Goal: Information Seeking & Learning: Learn about a topic

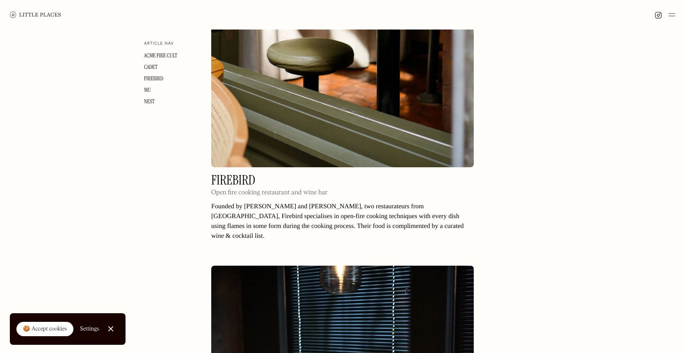
scroll to position [1056, 0]
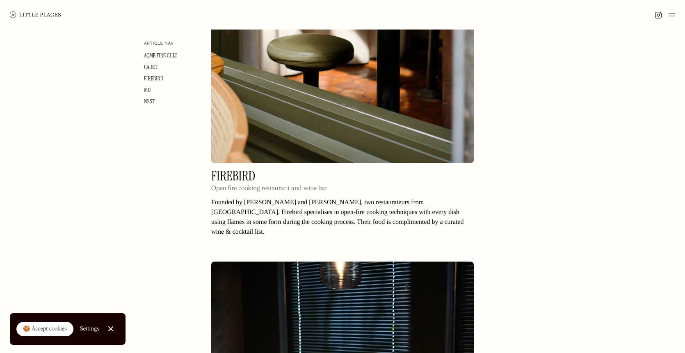
click at [255, 170] on h2 "Firebird" at bounding box center [269, 176] width 116 height 13
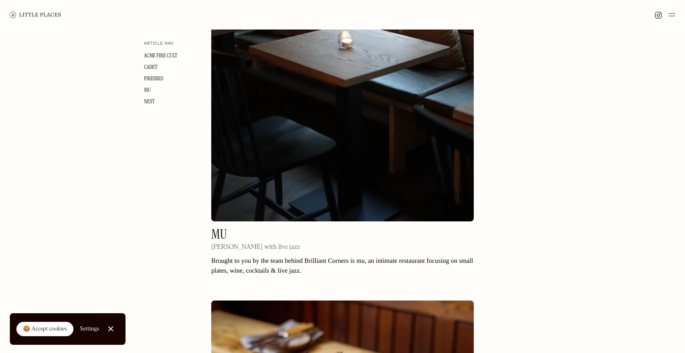
scroll to position [1593, 0]
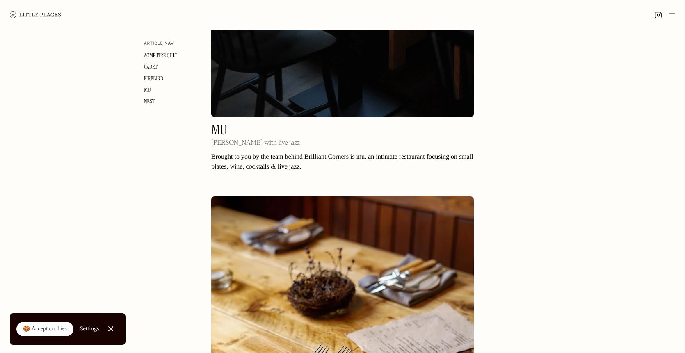
click at [220, 124] on h2 "mu" at bounding box center [255, 130] width 89 height 13
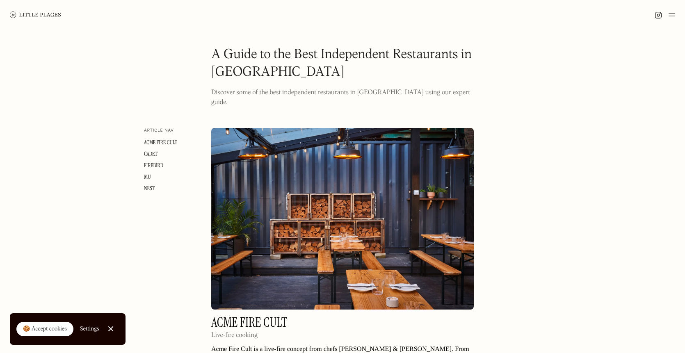
scroll to position [0, 0]
click at [44, 14] on img at bounding box center [35, 14] width 51 height 6
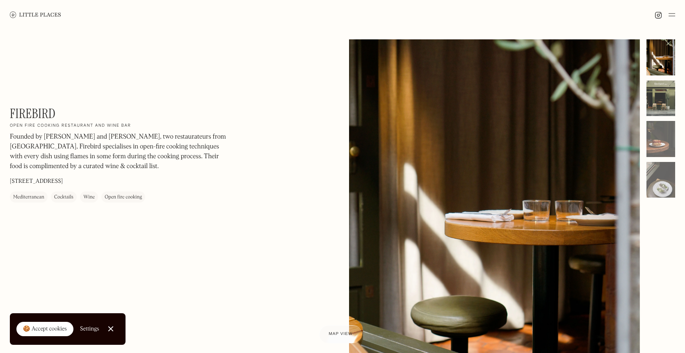
click at [663, 110] on div at bounding box center [660, 98] width 29 height 36
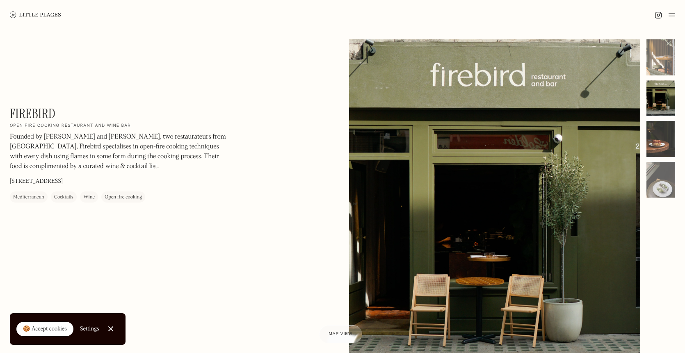
click at [663, 132] on div at bounding box center [660, 139] width 29 height 36
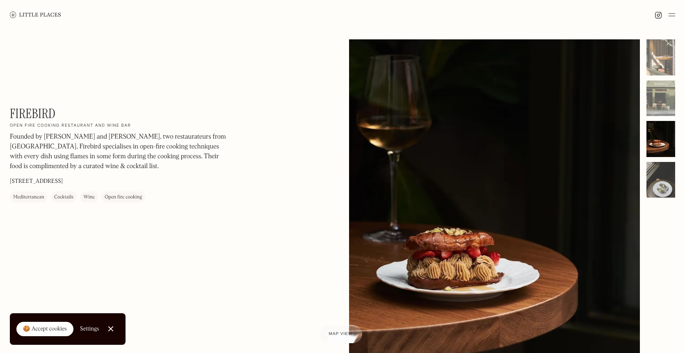
click at [666, 175] on div at bounding box center [660, 180] width 29 height 36
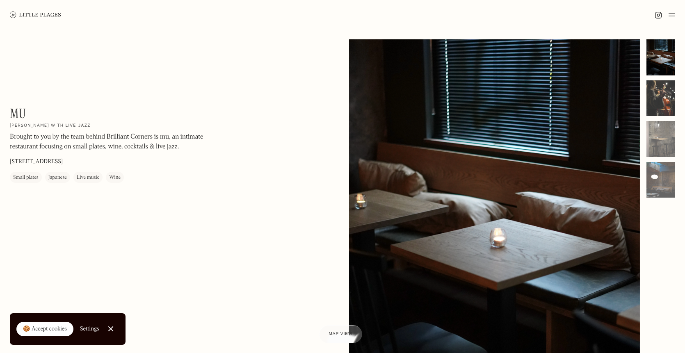
click at [658, 96] on div at bounding box center [660, 98] width 29 height 36
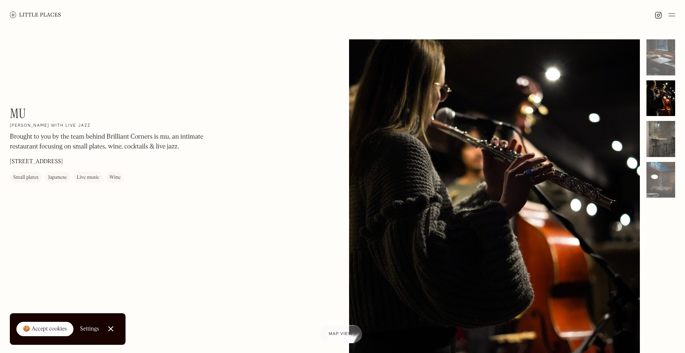
click at [664, 126] on div at bounding box center [660, 139] width 29 height 36
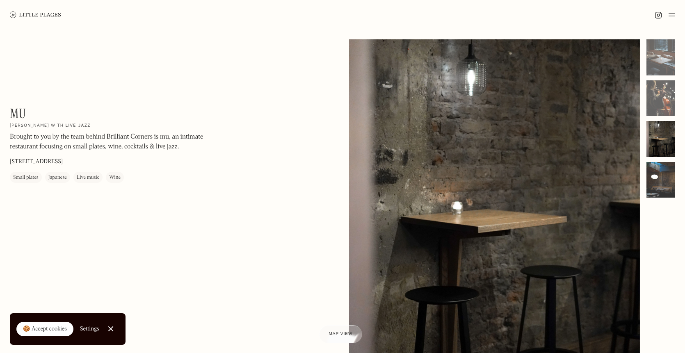
click at [668, 167] on div at bounding box center [660, 180] width 29 height 36
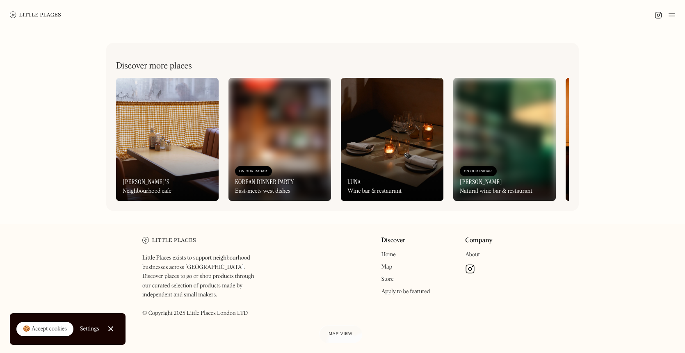
scroll to position [398, 0]
click at [408, 106] on img at bounding box center [392, 139] width 102 height 123
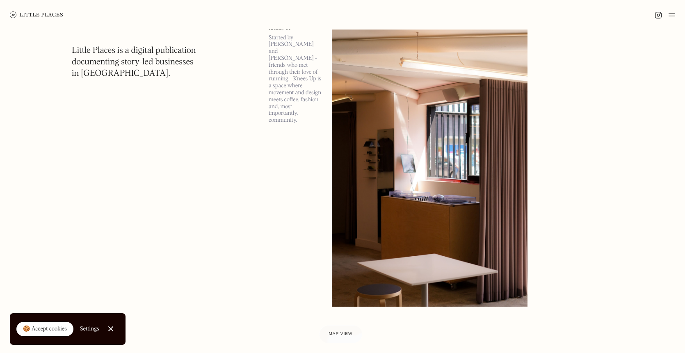
scroll to position [2370, 0]
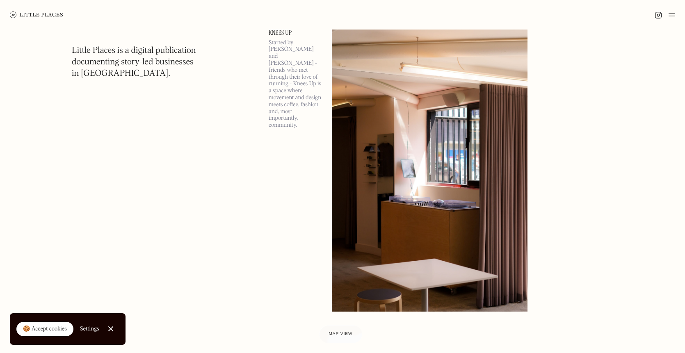
click at [284, 32] on link "Knees Up" at bounding box center [294, 33] width 53 height 7
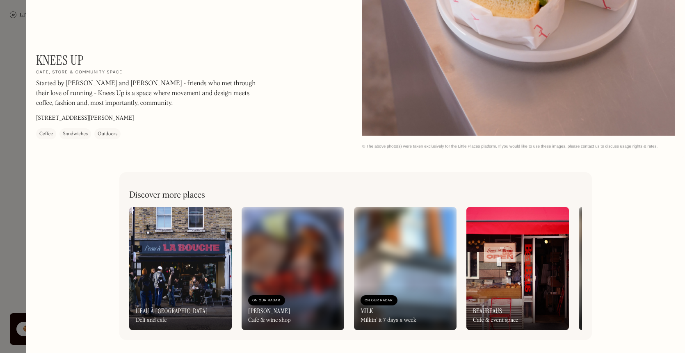
scroll to position [1060, 0]
click at [13, 264] on div at bounding box center [342, 176] width 685 height 353
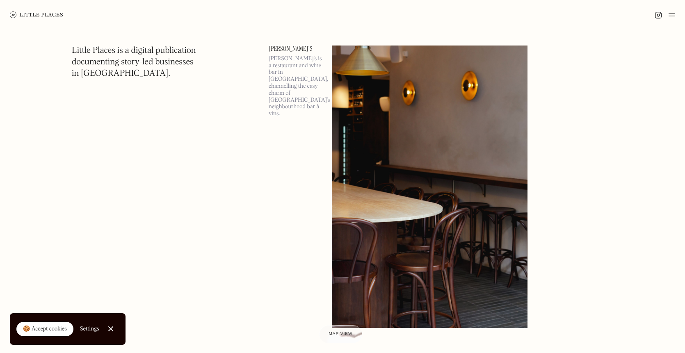
scroll to position [5338, 0]
click at [288, 48] on link "[PERSON_NAME]'s" at bounding box center [294, 48] width 53 height 7
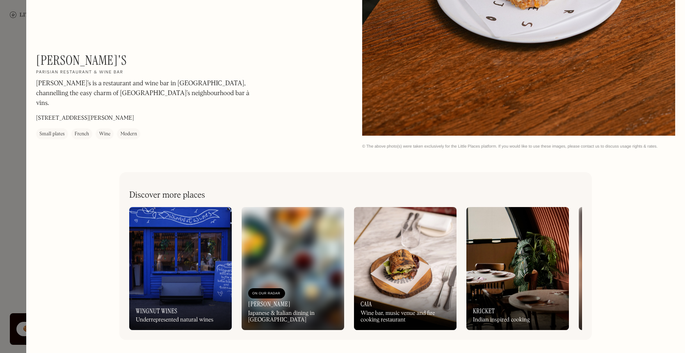
scroll to position [1458, 0]
click at [75, 67] on h1 "[PERSON_NAME]'s" at bounding box center [81, 60] width 91 height 16
copy h1 "[PERSON_NAME]'s"
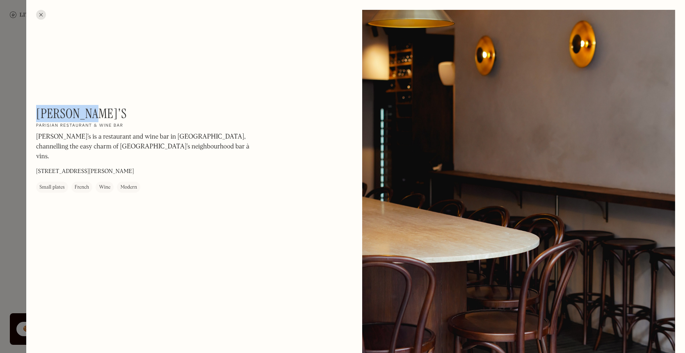
scroll to position [0, 0]
click at [21, 164] on div at bounding box center [342, 176] width 685 height 353
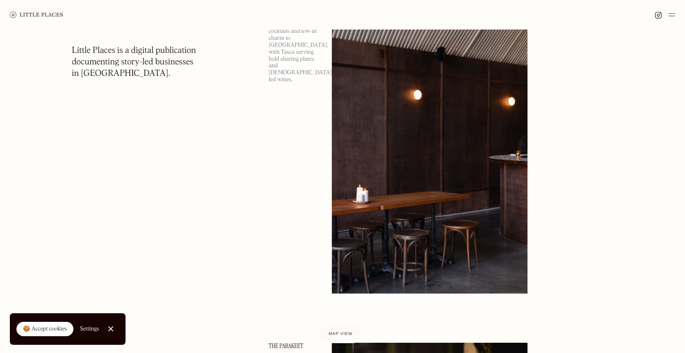
scroll to position [7320, 0]
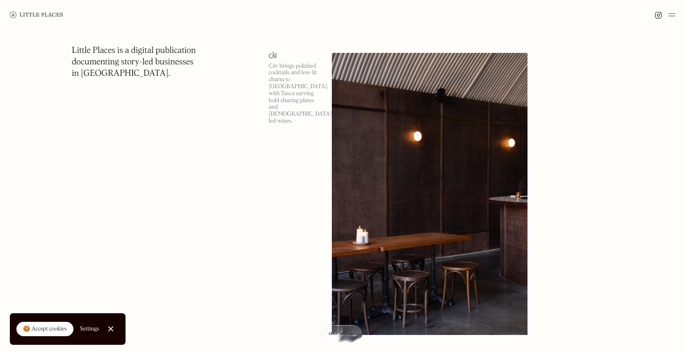
click at [467, 149] on img at bounding box center [430, 194] width 196 height 282
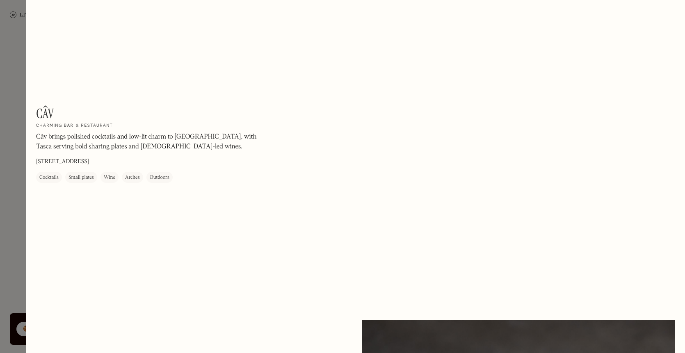
scroll to position [44, 0]
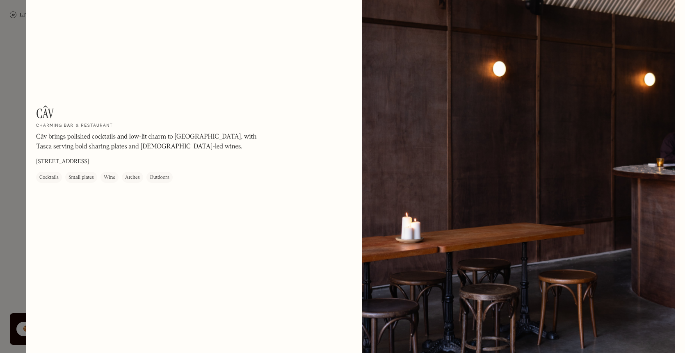
click at [12, 188] on div at bounding box center [342, 176] width 685 height 353
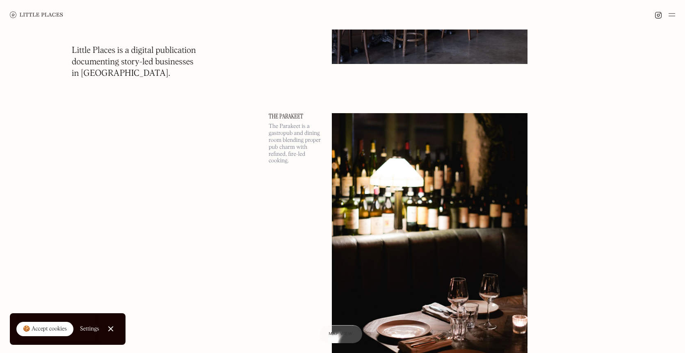
scroll to position [7647, 0]
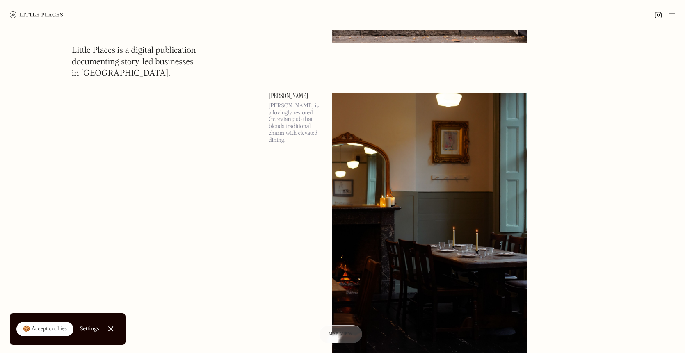
scroll to position [14929, 0]
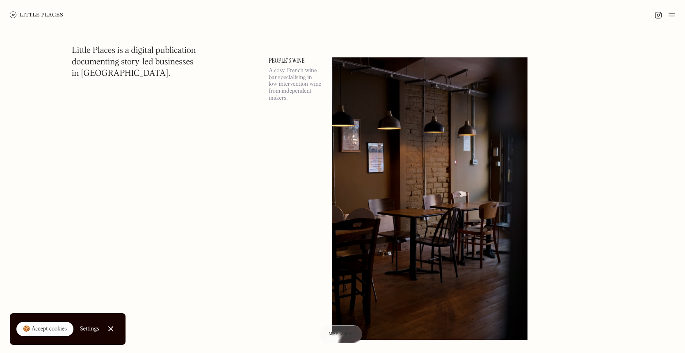
scroll to position [16603, 0]
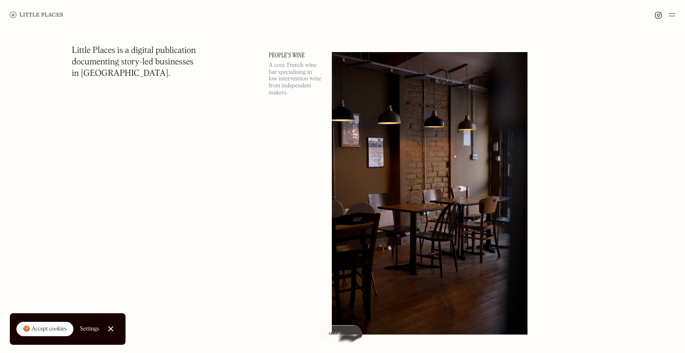
click at [464, 154] on img at bounding box center [430, 193] width 196 height 282
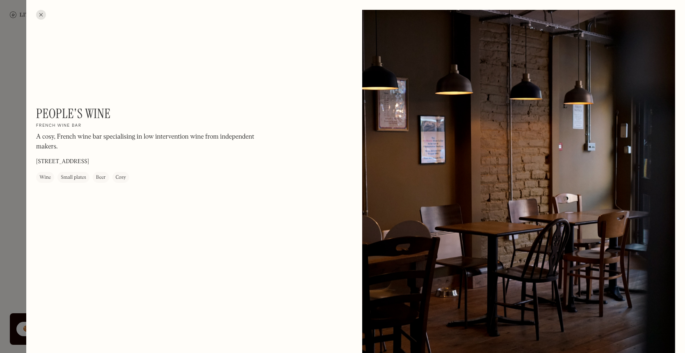
click at [4, 191] on div at bounding box center [342, 176] width 685 height 353
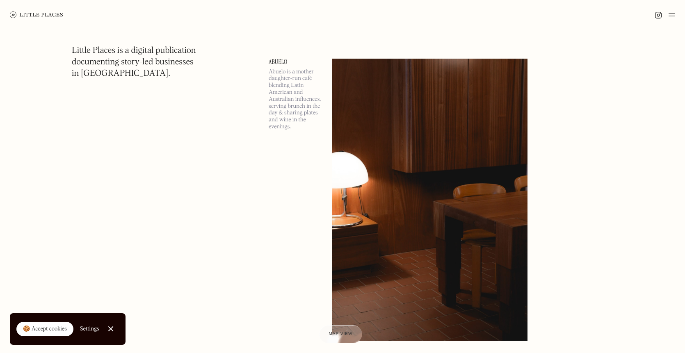
scroll to position [16926, 0]
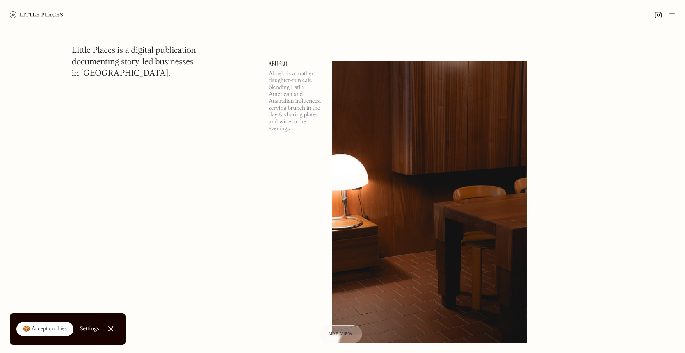
click at [401, 182] on img at bounding box center [430, 202] width 196 height 282
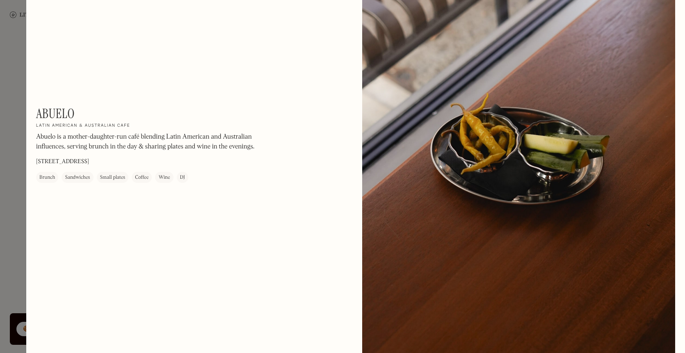
scroll to position [1691, 0]
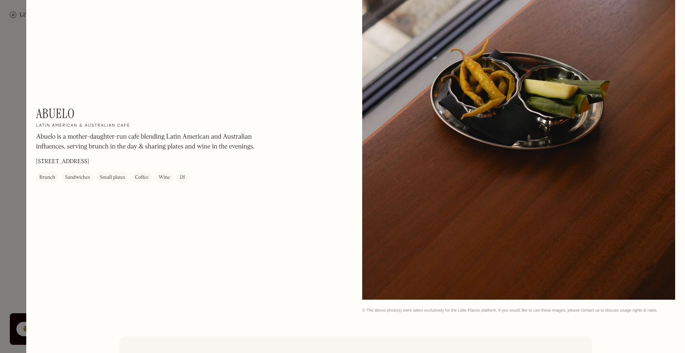
click at [14, 215] on div at bounding box center [342, 176] width 685 height 353
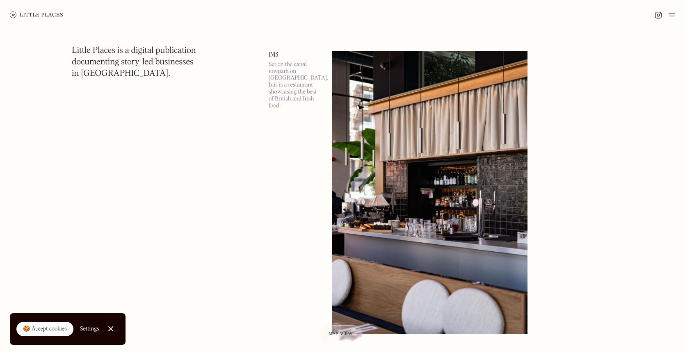
scroll to position [23237, 0]
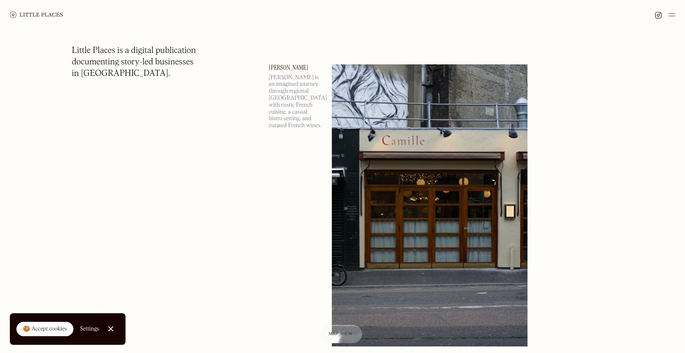
scroll to position [28562, 0]
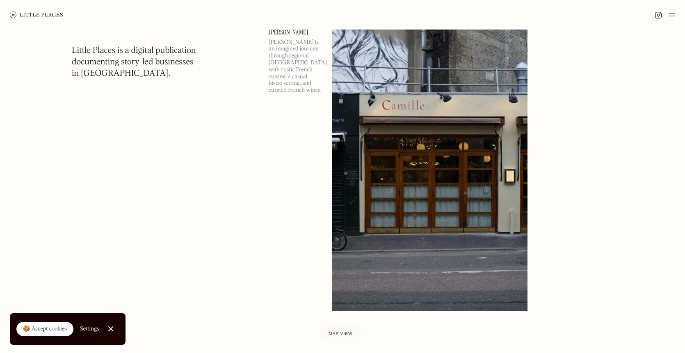
click at [412, 161] on img at bounding box center [430, 170] width 196 height 282
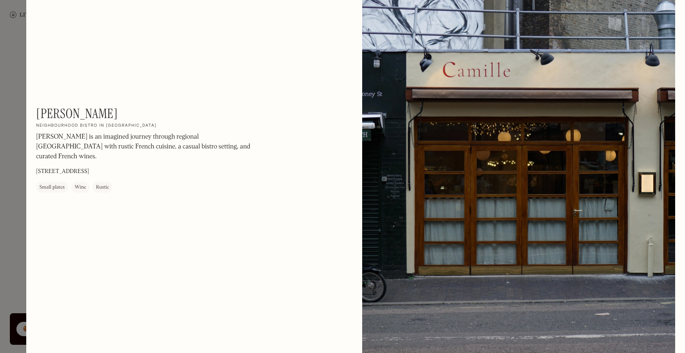
scroll to position [28267, 0]
click at [13, 153] on div at bounding box center [342, 176] width 685 height 353
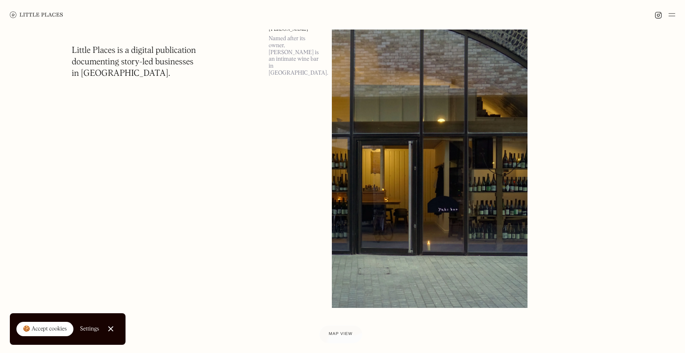
scroll to position [32517, 0]
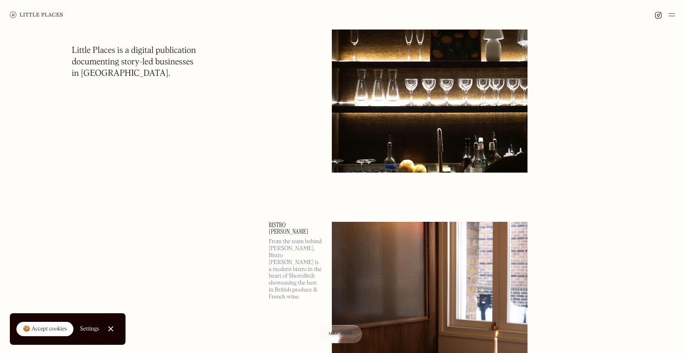
scroll to position [34248, 0]
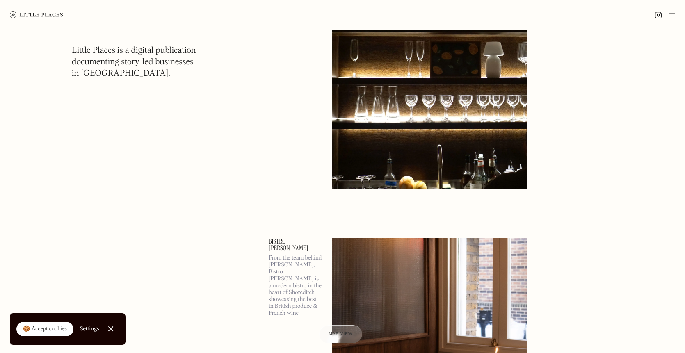
click at [415, 73] on img at bounding box center [430, 48] width 196 height 282
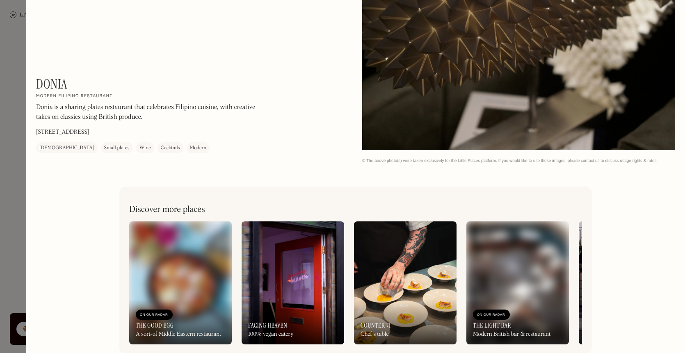
scroll to position [1841, 0]
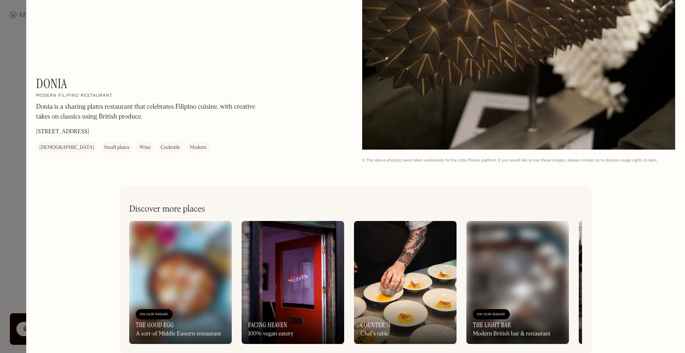
click at [19, 216] on div at bounding box center [342, 176] width 685 height 353
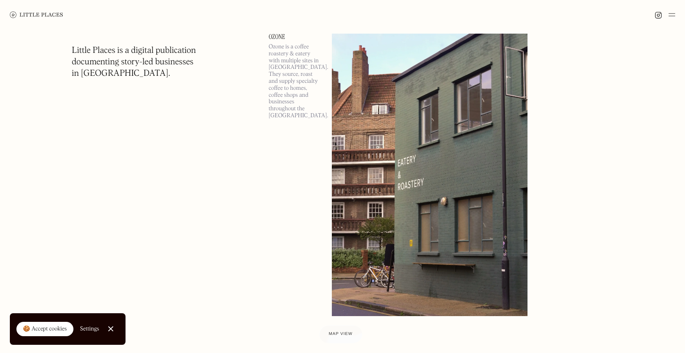
scroll to position [38490, 0]
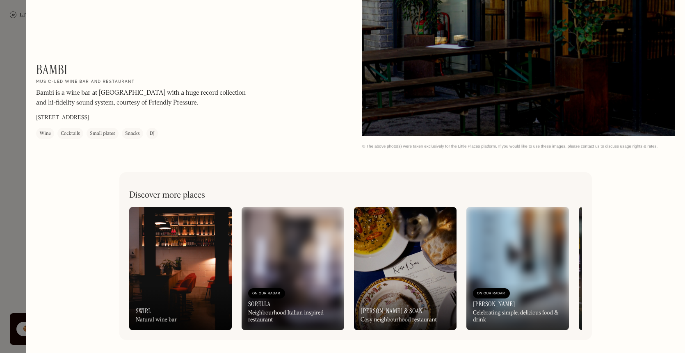
scroll to position [265, 0]
click at [10, 227] on div at bounding box center [342, 176] width 685 height 353
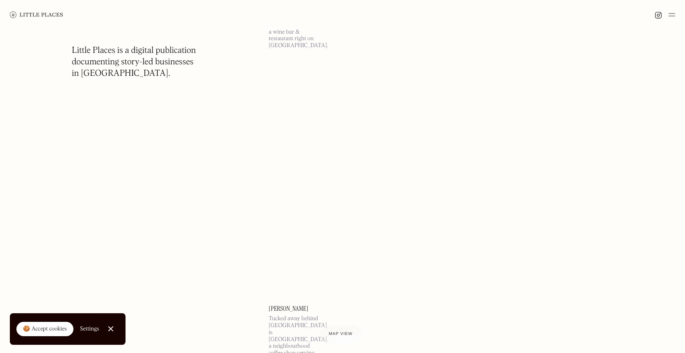
scroll to position [40482, 0]
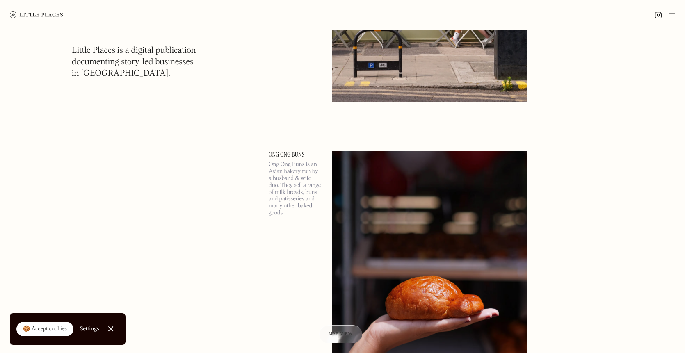
scroll to position [44107, 0]
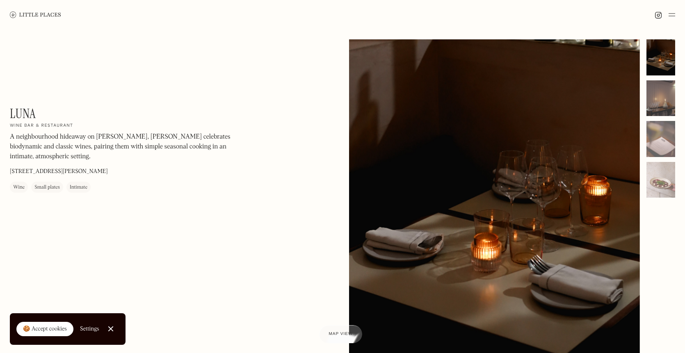
click at [672, 99] on div at bounding box center [660, 98] width 29 height 36
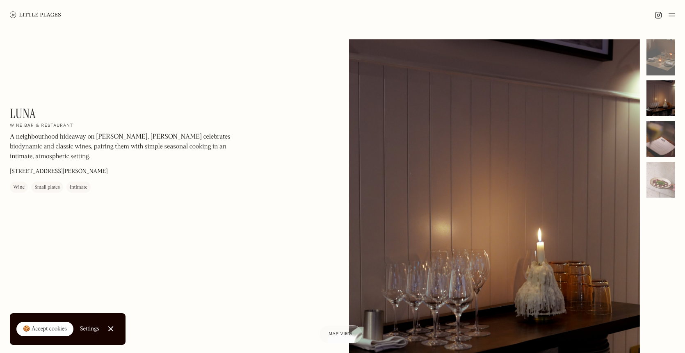
click at [669, 138] on div at bounding box center [660, 139] width 29 height 36
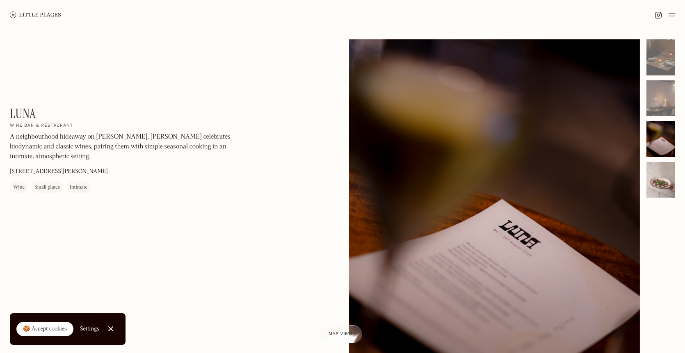
click at [667, 169] on div at bounding box center [660, 180] width 29 height 36
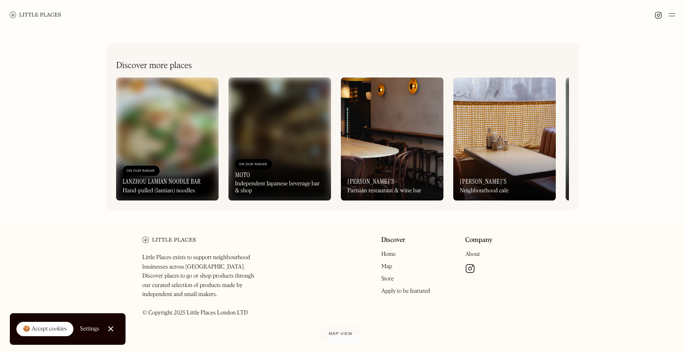
scroll to position [398, 0]
